Goal: Task Accomplishment & Management: Use online tool/utility

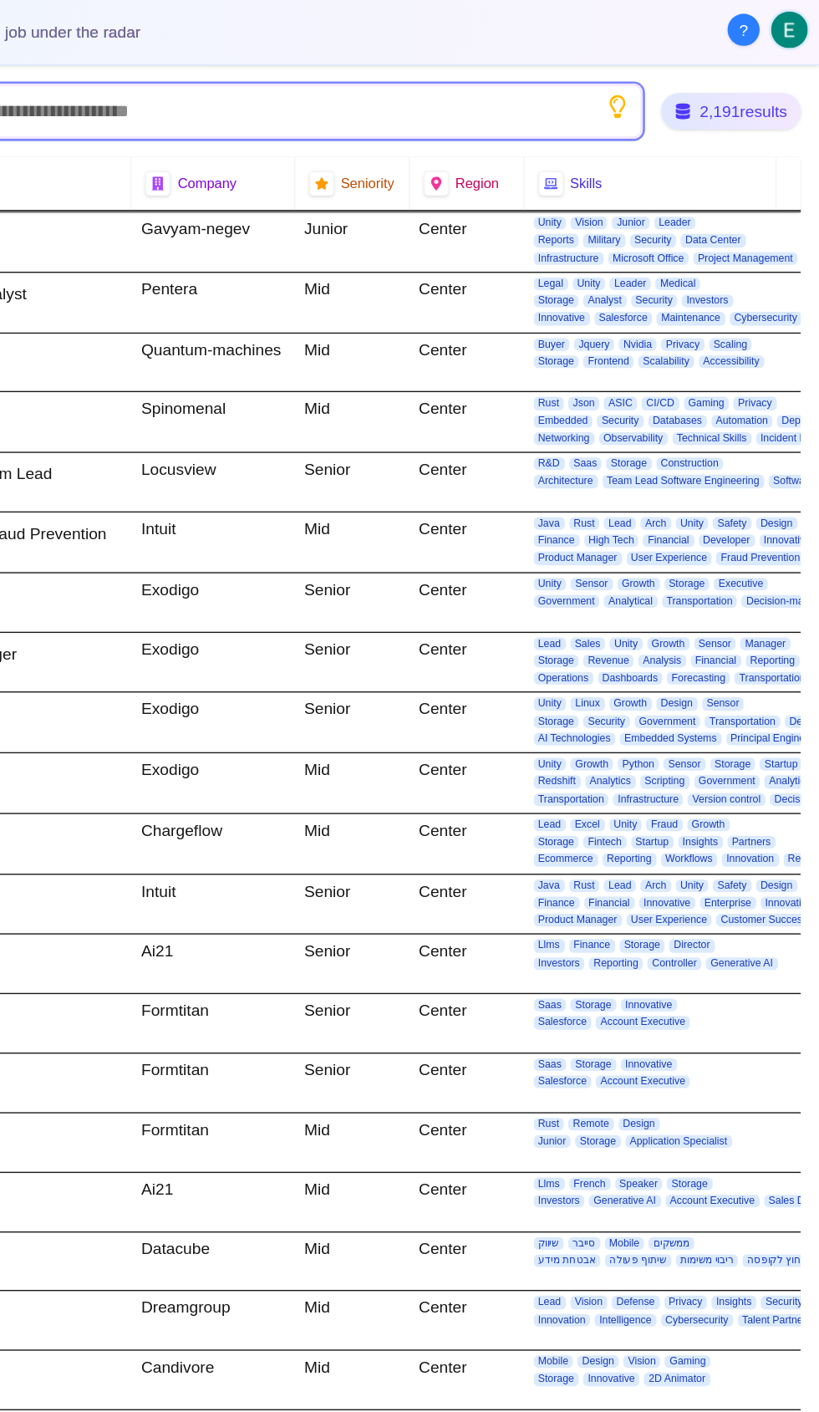
click at [353, 64] on input "text" at bounding box center [351, 81] width 677 height 40
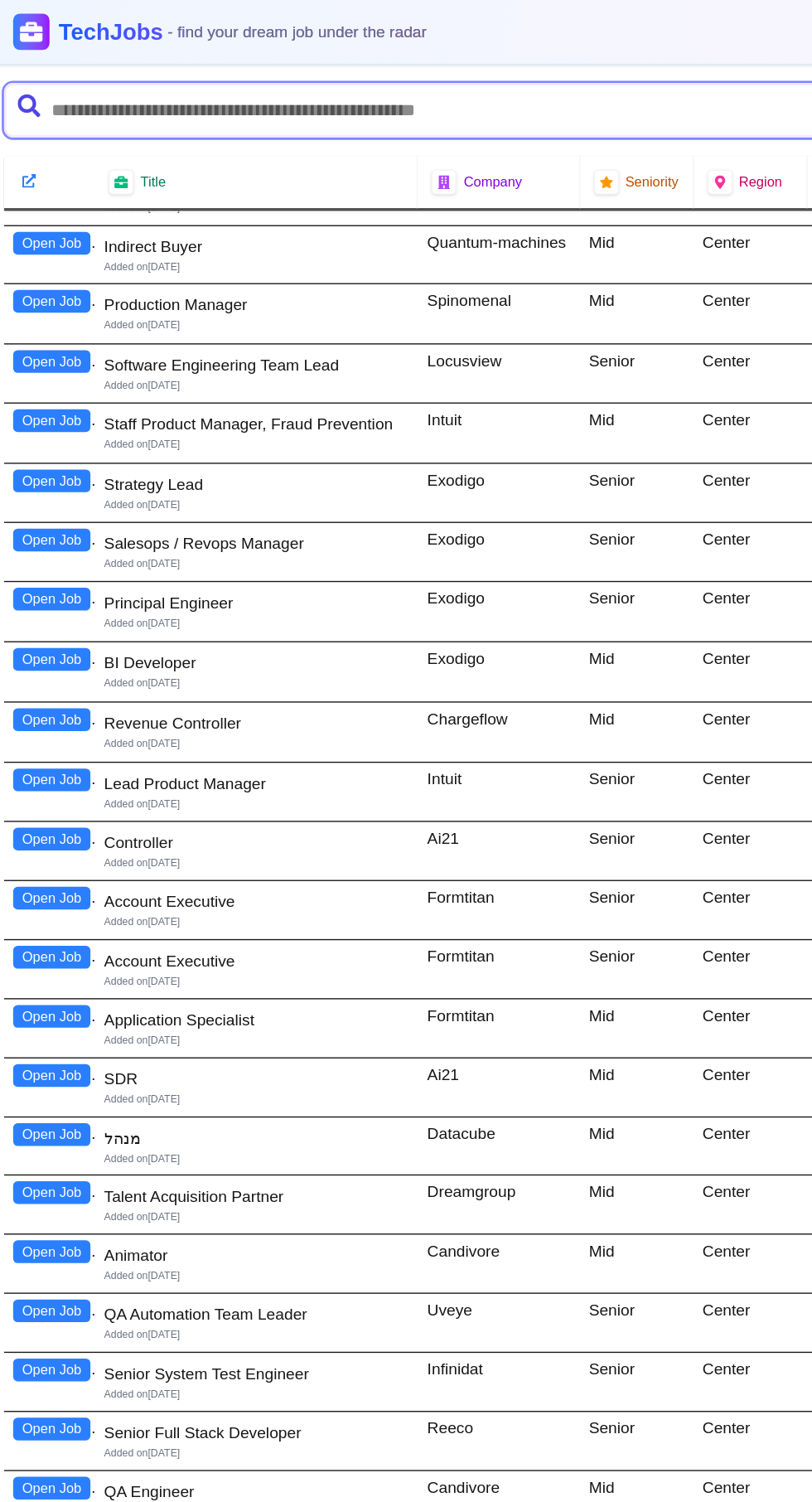
scroll to position [164, 0]
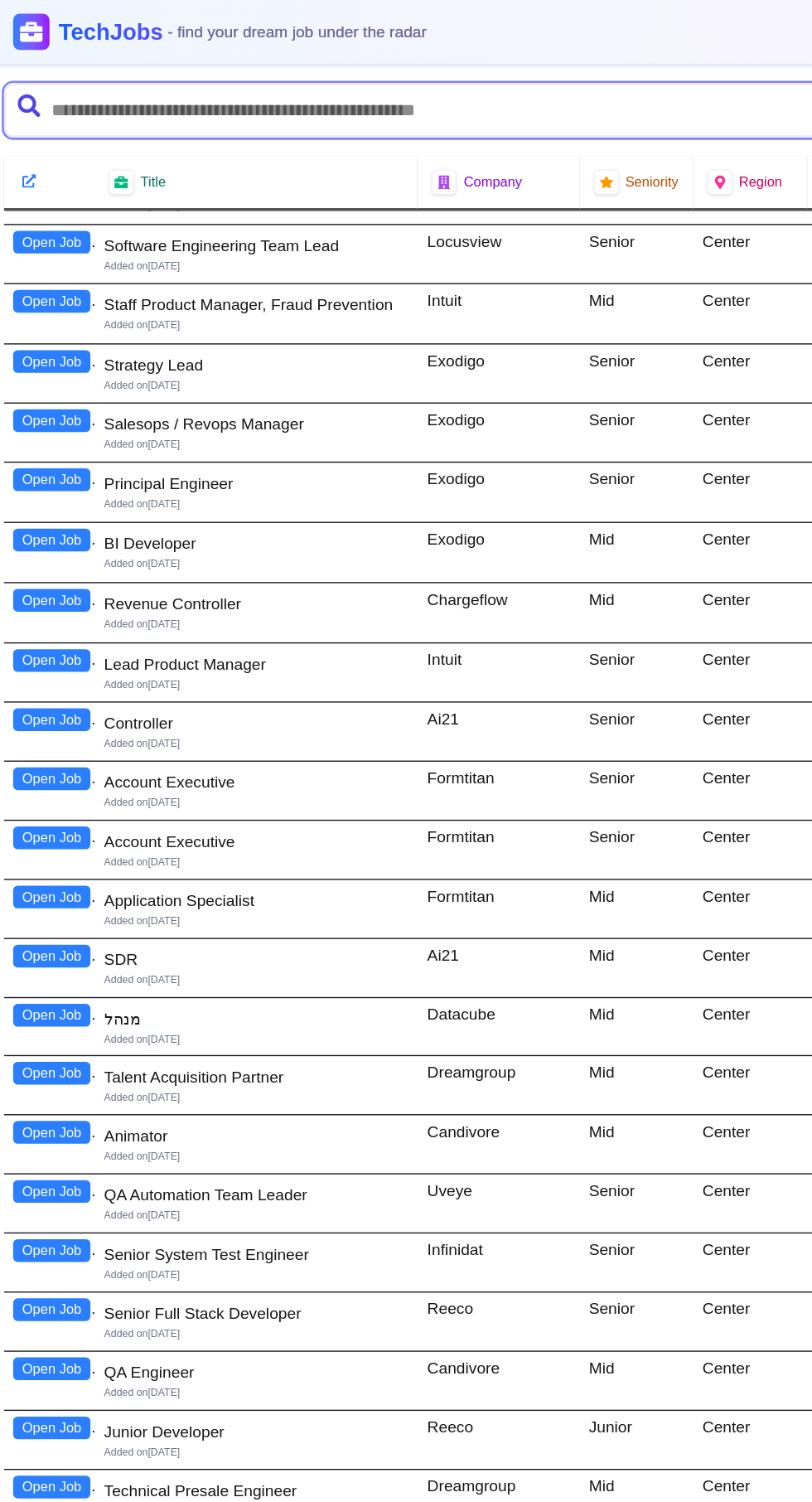
click at [352, 75] on input "text" at bounding box center [348, 80] width 671 height 40
click at [310, 83] on input "text" at bounding box center [348, 80] width 671 height 40
type input "**"
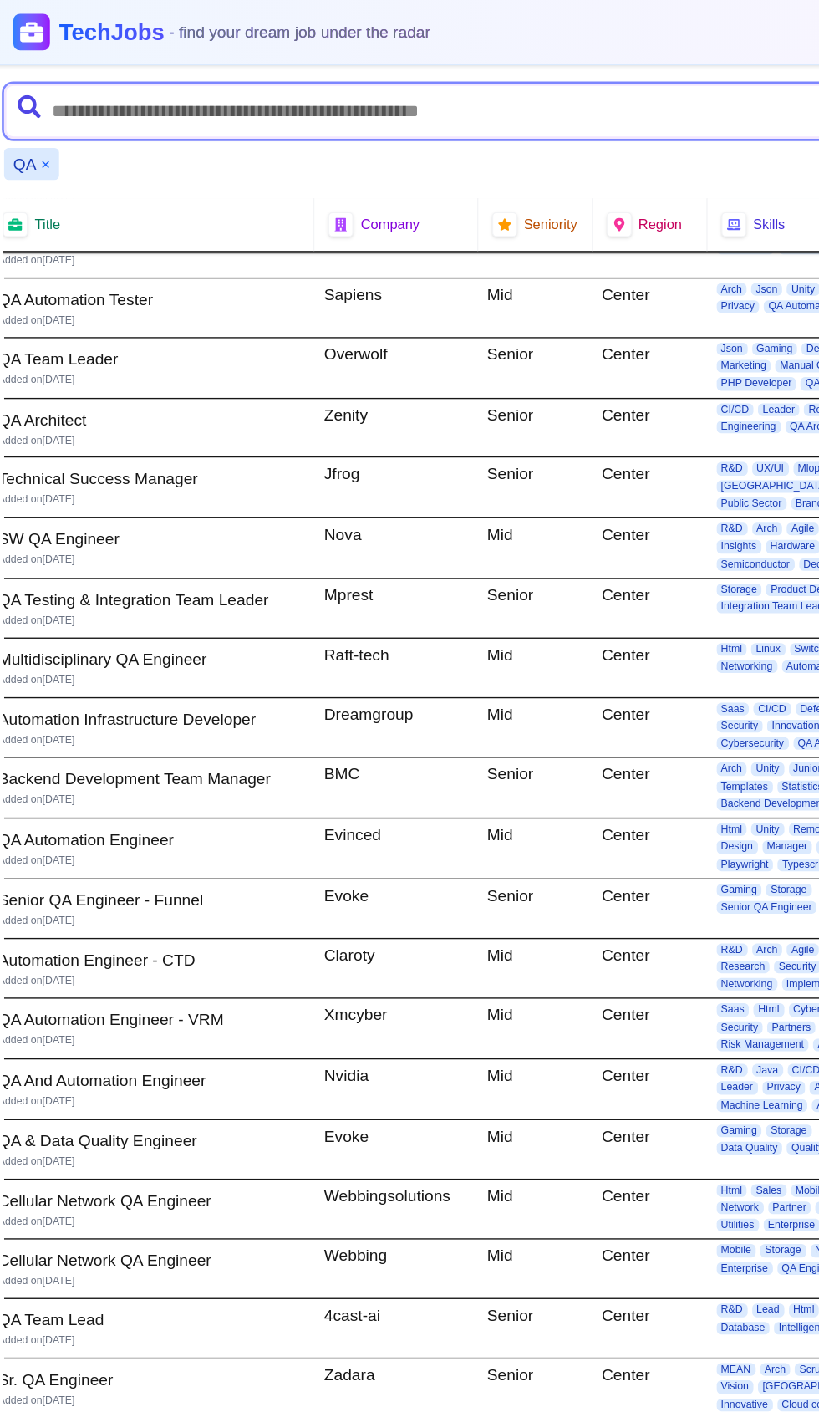
scroll to position [462, 0]
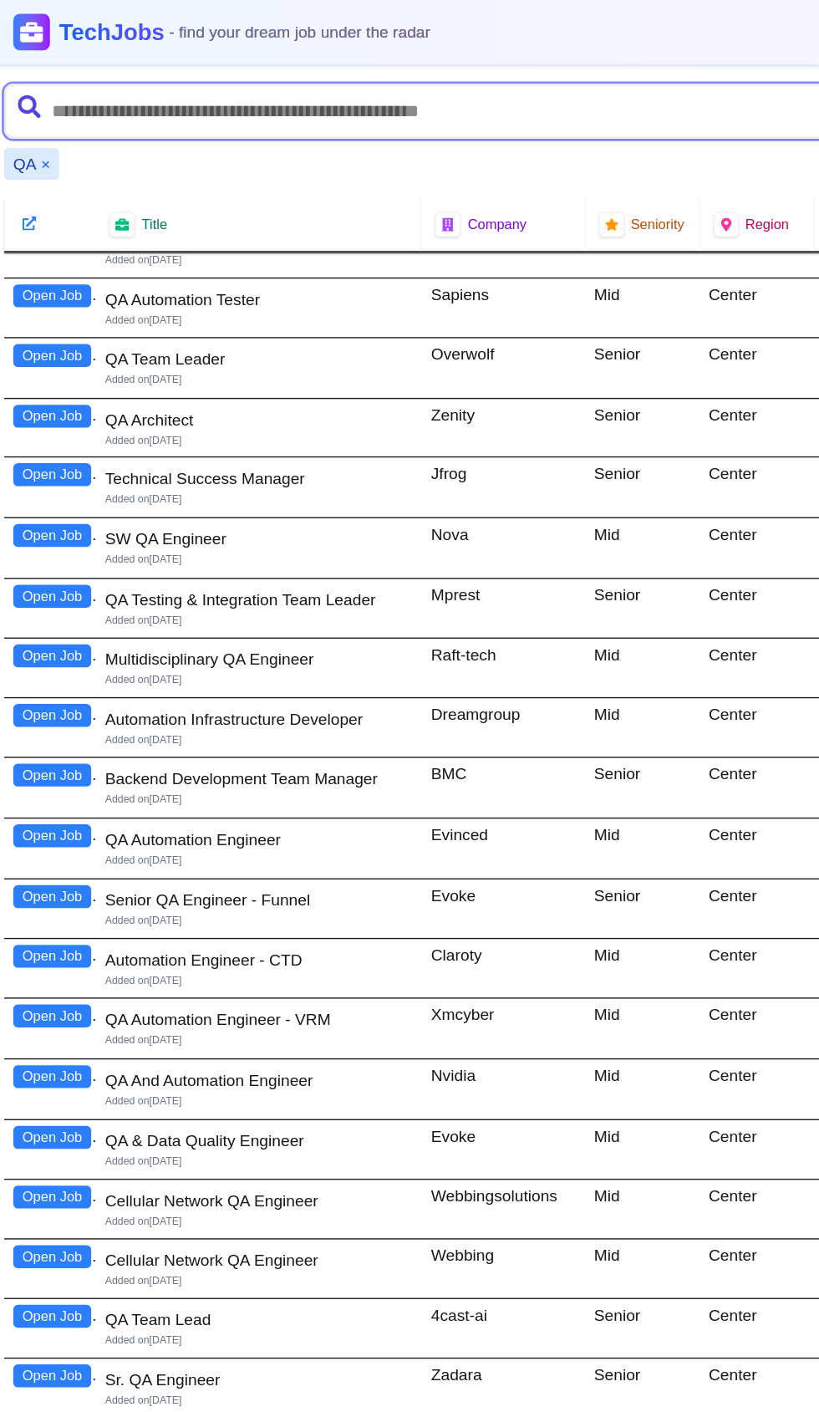
click at [416, 71] on input "text" at bounding box center [356, 81] width 686 height 40
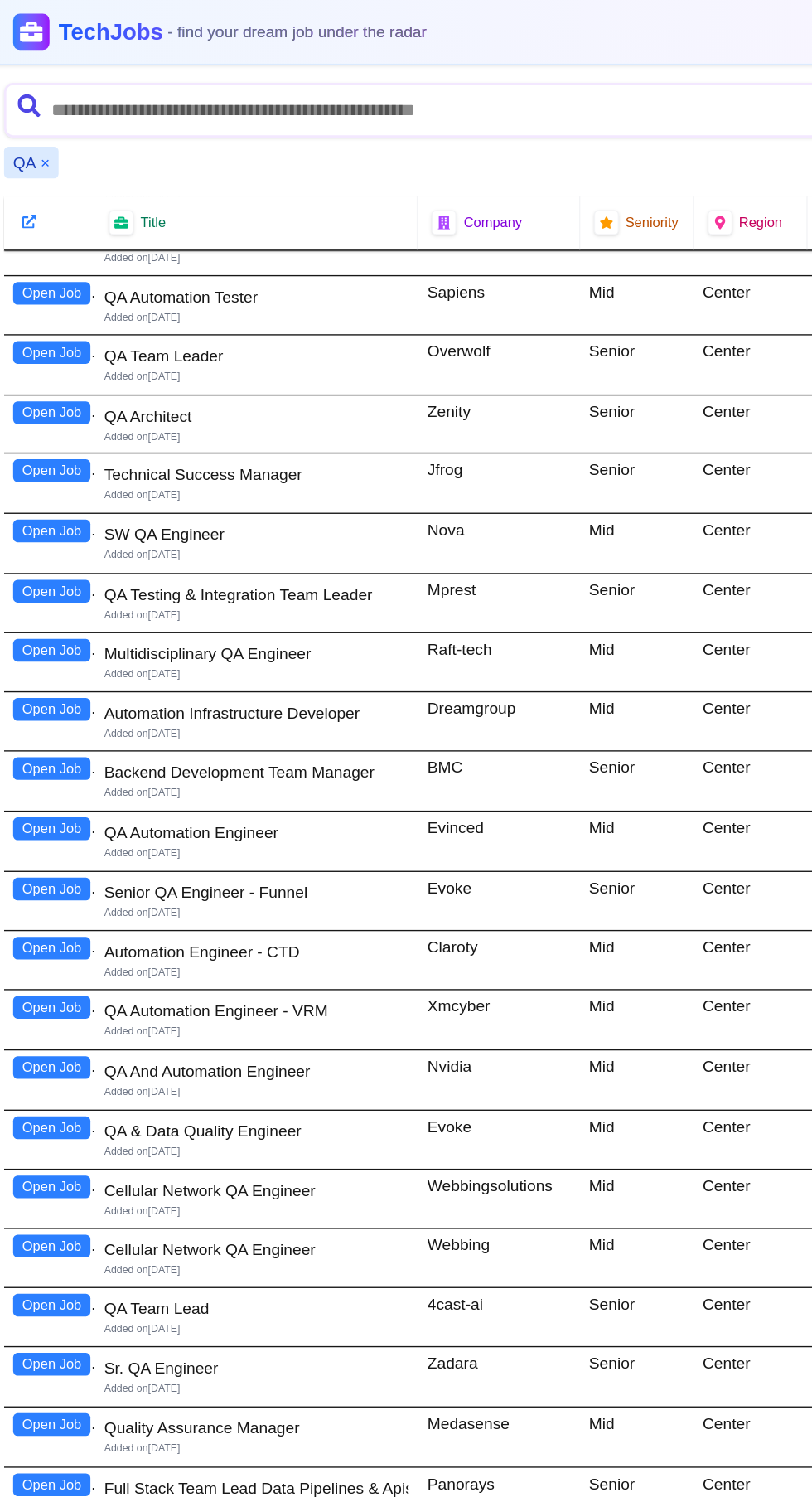
click at [42, 117] on button "×" at bounding box center [43, 118] width 7 height 17
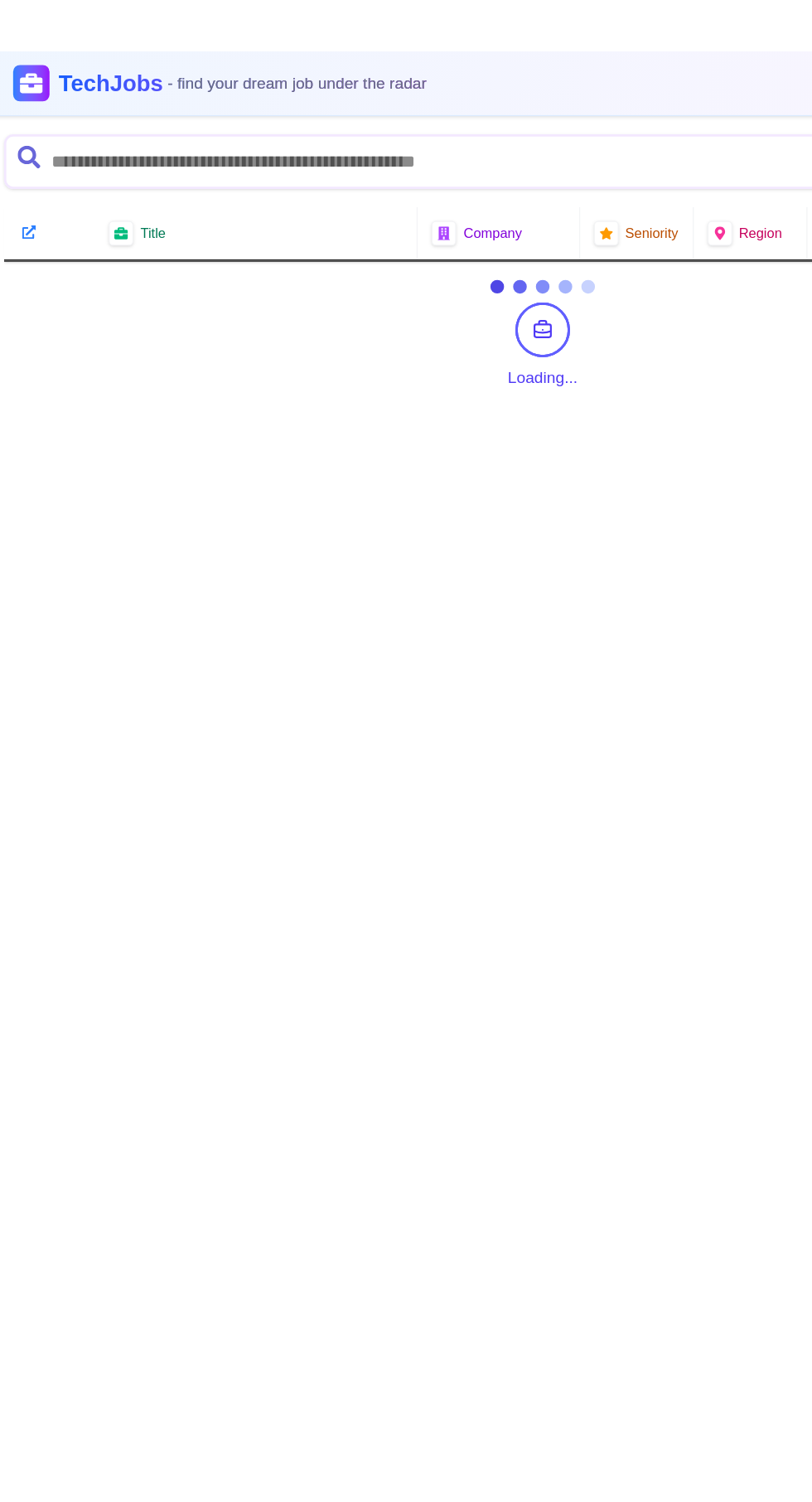
scroll to position [0, 0]
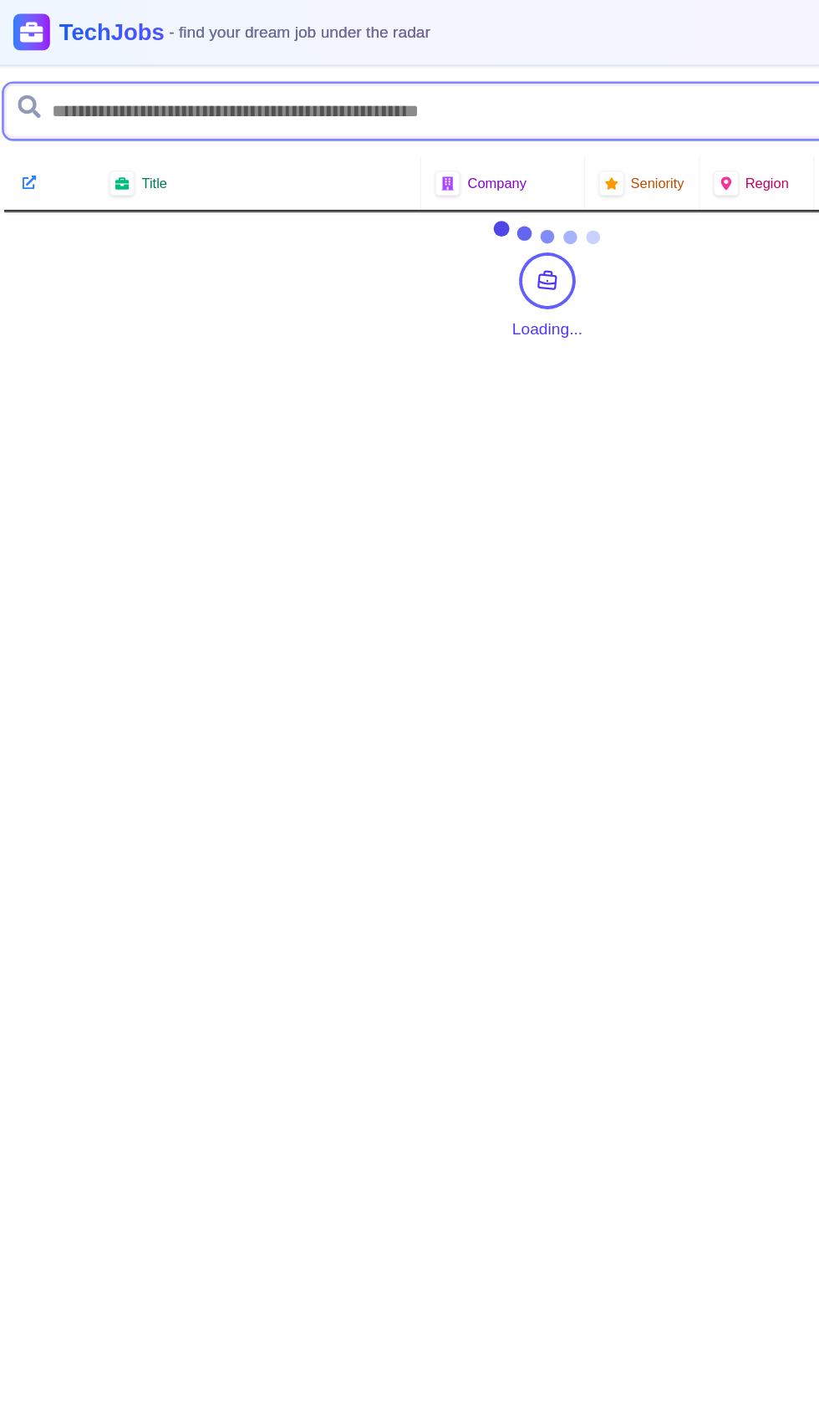
click at [46, 99] on input "text" at bounding box center [356, 81] width 686 height 40
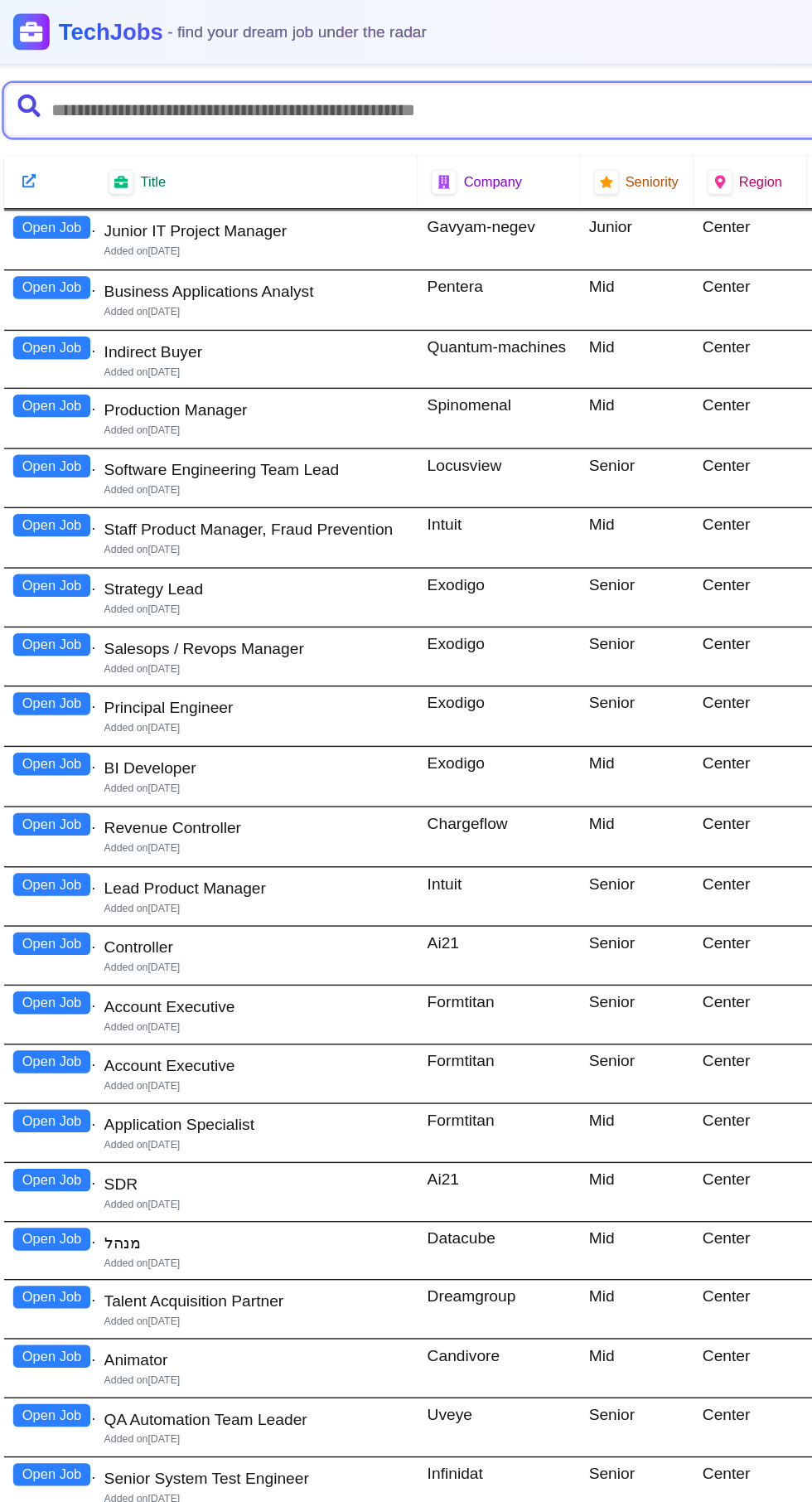
click at [246, 82] on input "text" at bounding box center [348, 80] width 671 height 40
type input "**********"
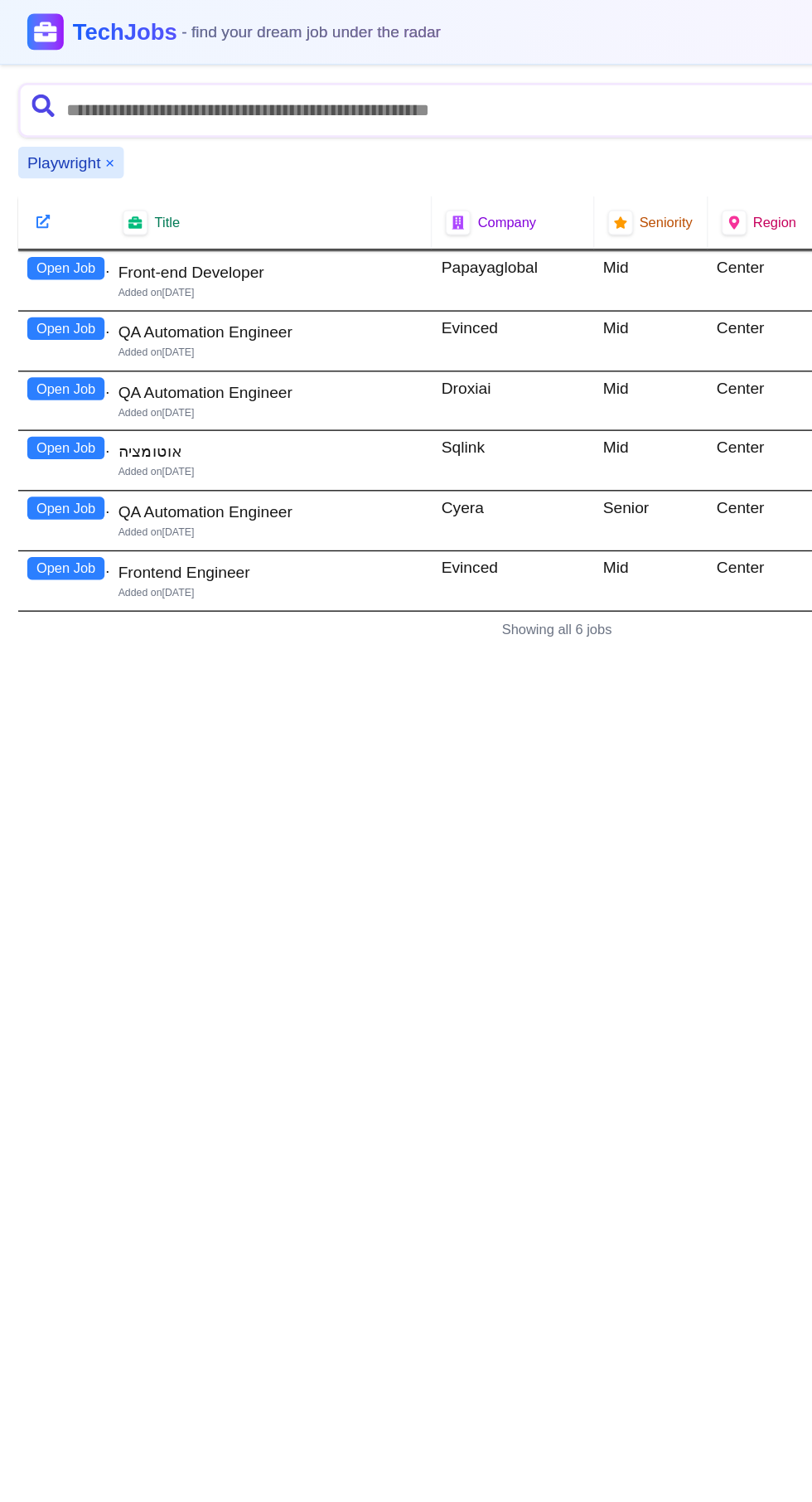
click at [51, 190] on button "Open Job" at bounding box center [48, 195] width 57 height 17
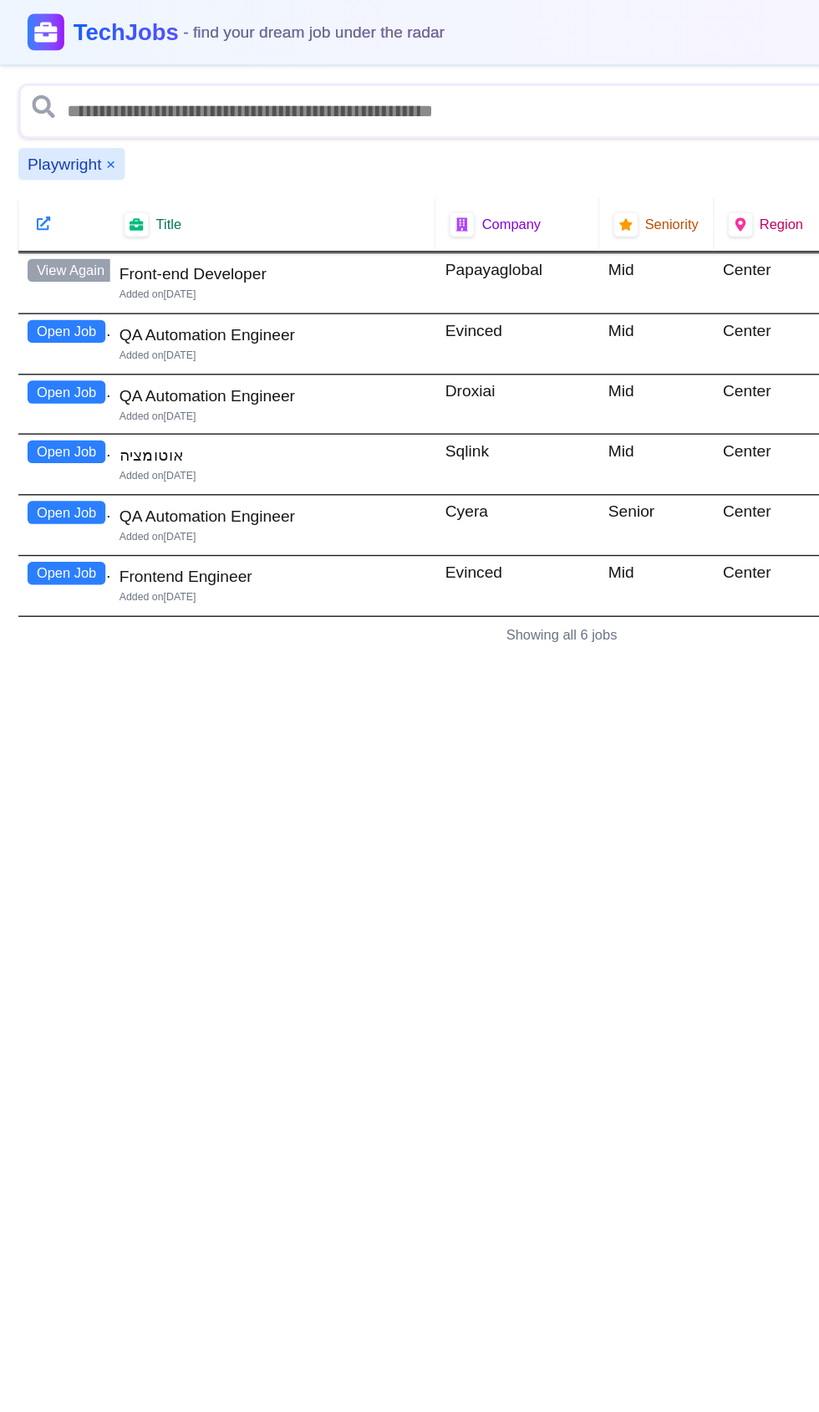
click at [55, 239] on button "Open Job" at bounding box center [48, 241] width 57 height 17
click at [60, 284] on button "Open Job" at bounding box center [48, 286] width 57 height 17
click at [58, 325] on button "Open Job" at bounding box center [48, 329] width 57 height 17
